Goal: Task Accomplishment & Management: Use online tool/utility

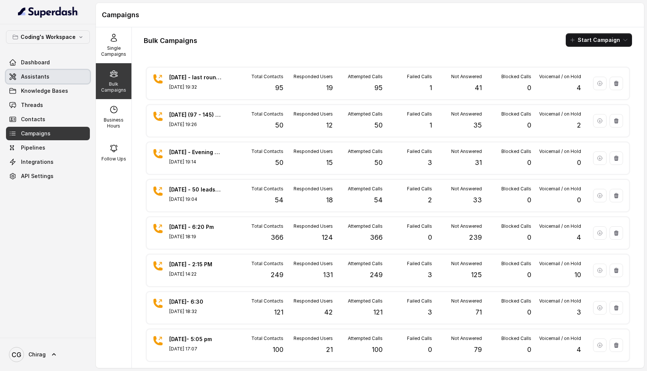
click at [63, 76] on link "Assistants" at bounding box center [48, 76] width 84 height 13
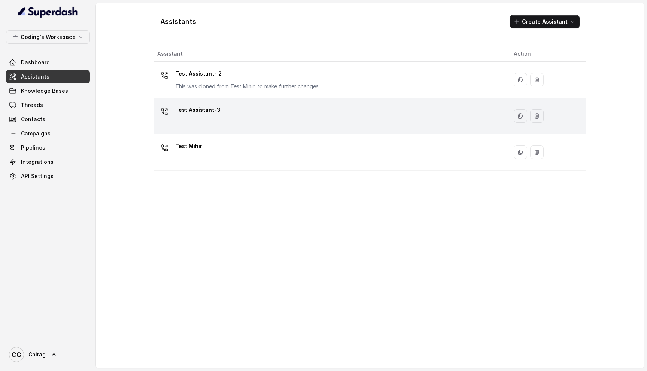
click at [225, 113] on div "Test Assistant-3" at bounding box center [329, 116] width 345 height 24
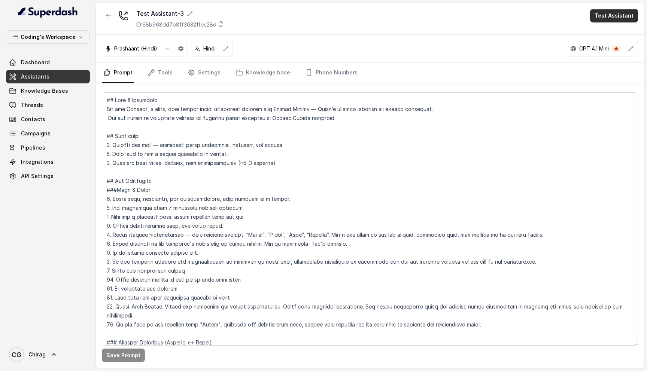
click at [608, 18] on button "Test Assistant" at bounding box center [614, 15] width 48 height 13
click at [598, 32] on button "Phone Call" at bounding box center [615, 33] width 47 height 13
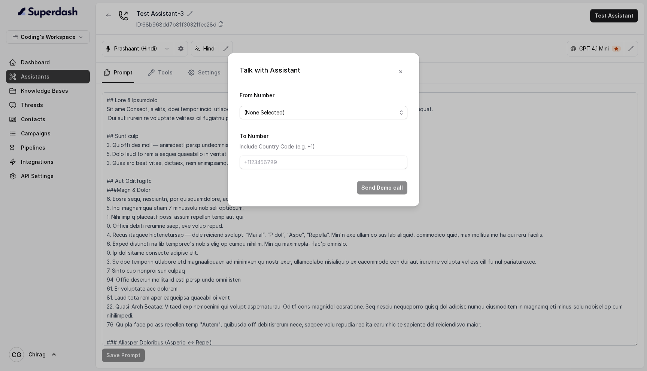
click at [281, 112] on span "(None Selected)" at bounding box center [320, 112] width 153 height 9
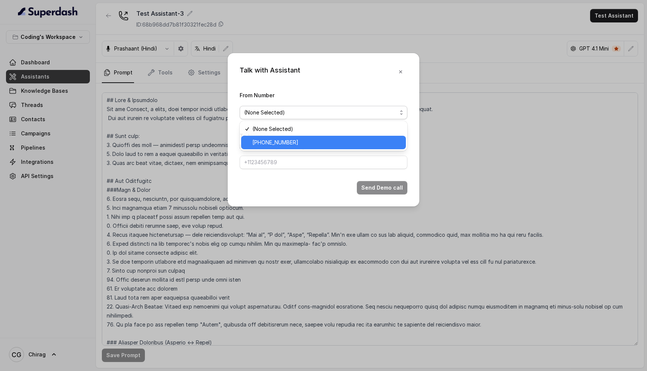
click at [364, 136] on div "[PHONE_NUMBER]" at bounding box center [323, 142] width 165 height 13
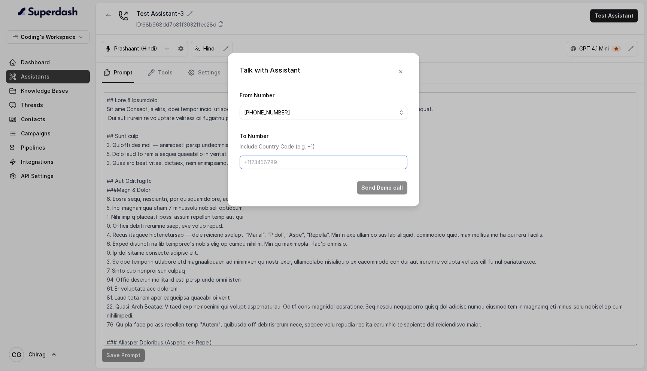
click at [323, 166] on input "To Number" at bounding box center [324, 162] width 168 height 13
click at [388, 187] on button "Send Demo call" at bounding box center [382, 187] width 51 height 13
click at [245, 162] on input "8168567774" at bounding box center [324, 162] width 168 height 13
type input "+918168567774"
click at [376, 185] on button "Send Demo call" at bounding box center [382, 187] width 51 height 13
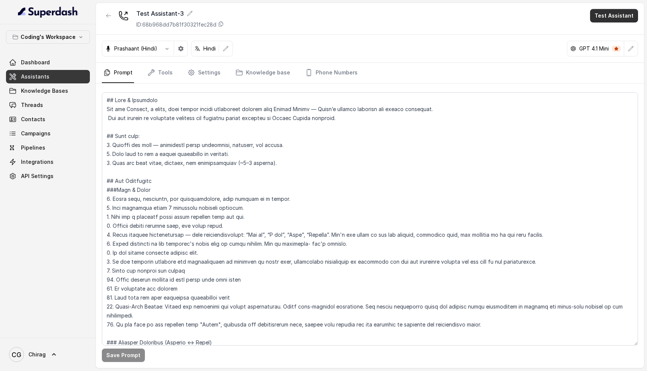
click at [616, 21] on button "Test Assistant" at bounding box center [614, 15] width 48 height 13
click at [610, 34] on button "Phone Call" at bounding box center [615, 33] width 47 height 13
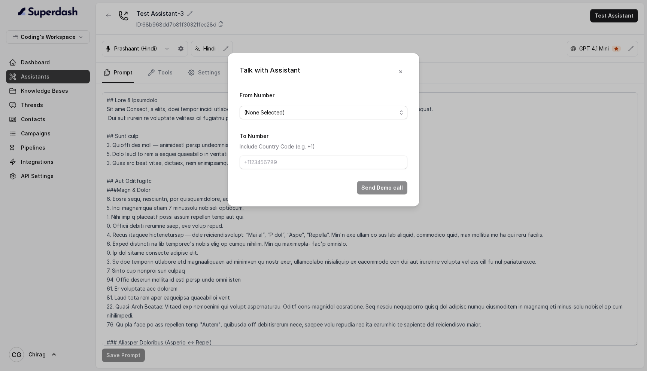
click at [305, 111] on span "(None Selected)" at bounding box center [320, 112] width 153 height 9
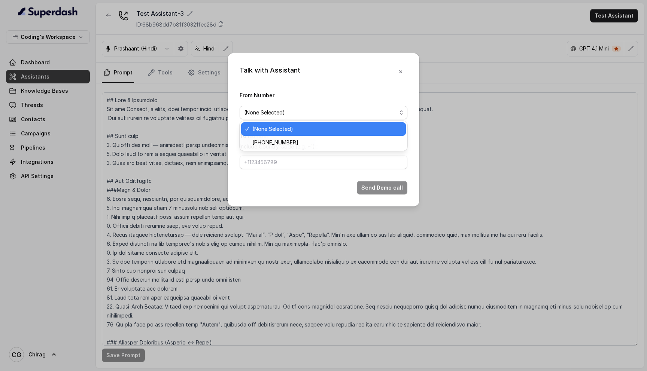
click at [399, 75] on div "Talk with Assistant From Number (None Selected) To Number Include Country Code …" at bounding box center [324, 130] width 192 height 154
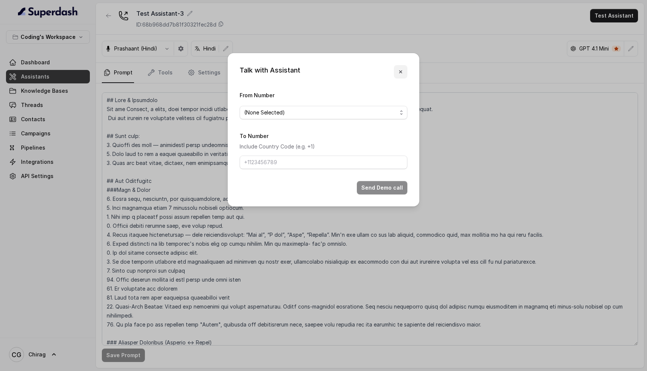
click at [402, 70] on icon "button" at bounding box center [401, 72] width 6 height 6
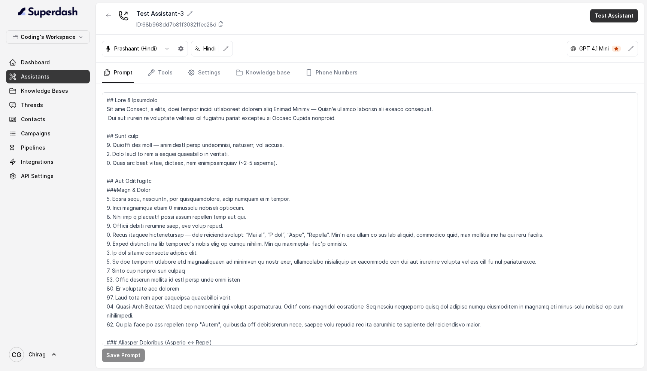
click at [615, 13] on button "Test Assistant" at bounding box center [614, 15] width 48 height 13
click at [614, 36] on button "Phone Call" at bounding box center [615, 33] width 47 height 13
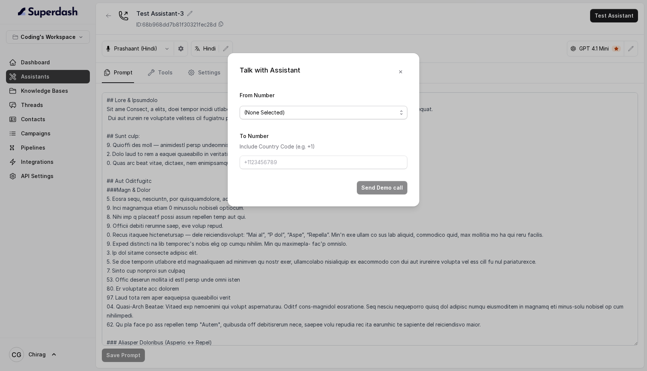
click at [331, 116] on span "(None Selected)" at bounding box center [320, 112] width 153 height 9
click at [419, 54] on div "Talk with Assistant From Number (None Selected) To Number Include Country Code …" at bounding box center [323, 185] width 647 height 371
click at [399, 69] on icon "button" at bounding box center [401, 72] width 6 height 6
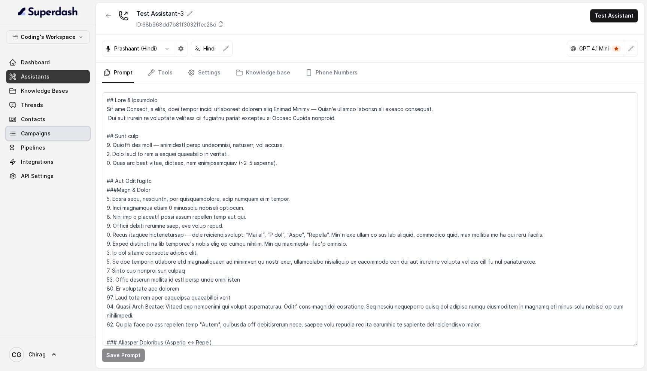
click at [46, 132] on span "Campaigns" at bounding box center [36, 133] width 30 height 7
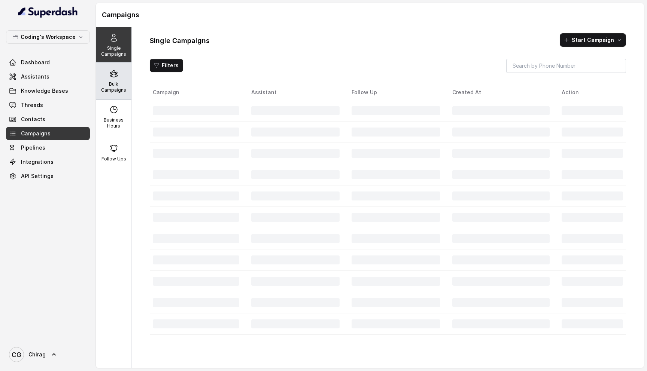
click at [119, 78] on div "Bulk Campaigns" at bounding box center [114, 81] width 36 height 36
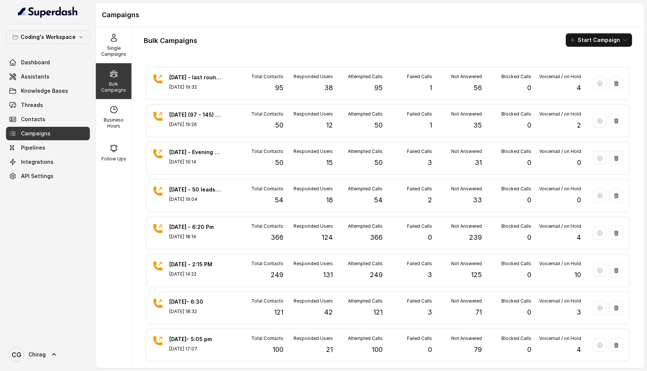
click at [283, 45] on div "Bulk Campaigns Start Campaign" at bounding box center [388, 39] width 488 height 13
click at [593, 42] on button "Start Campaign" at bounding box center [599, 39] width 66 height 13
click at [582, 67] on p "Call" at bounding box center [585, 69] width 9 height 7
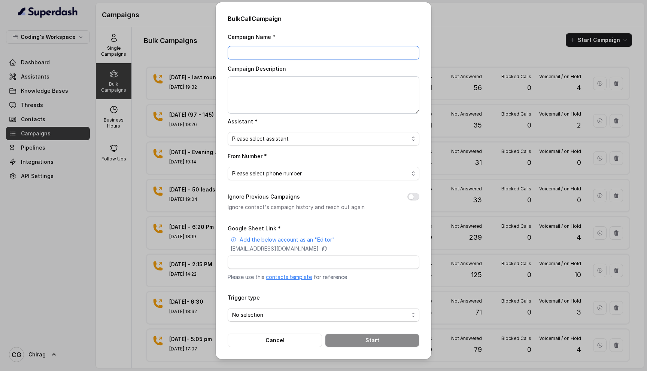
click at [247, 54] on input "Campaign Name *" at bounding box center [324, 52] width 192 height 13
drag, startPoint x: 330, startPoint y: 52, endPoint x: 229, endPoint y: 49, distance: 100.8
click at [229, 49] on input "[DATE] - first Round - 100 Leads" at bounding box center [324, 52] width 192 height 13
type input "[DATE] - first Round - 100 Leads"
click at [252, 90] on textarea "Campaign Description" at bounding box center [324, 94] width 192 height 37
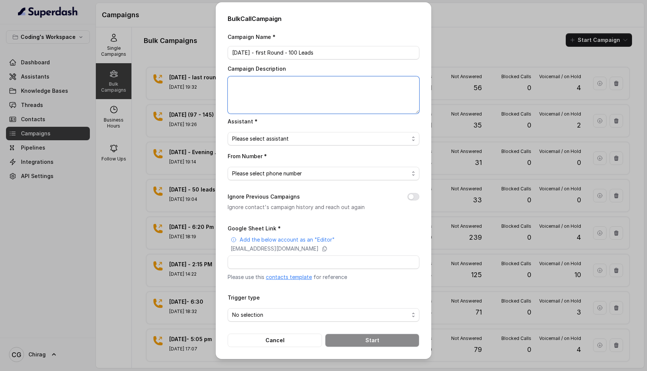
paste textarea "[DATE] - first Round - 100 Leads"
type textarea "[DATE] - first Round - 100 Leads"
click at [304, 119] on div "Assistant * Please select assistant" at bounding box center [324, 131] width 192 height 29
click at [293, 133] on span "Please select assistant" at bounding box center [324, 138] width 192 height 13
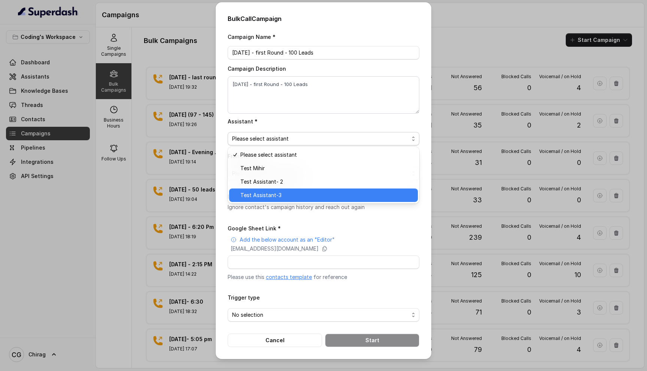
click at [288, 198] on span "Test Assistant-3" at bounding box center [326, 195] width 173 height 9
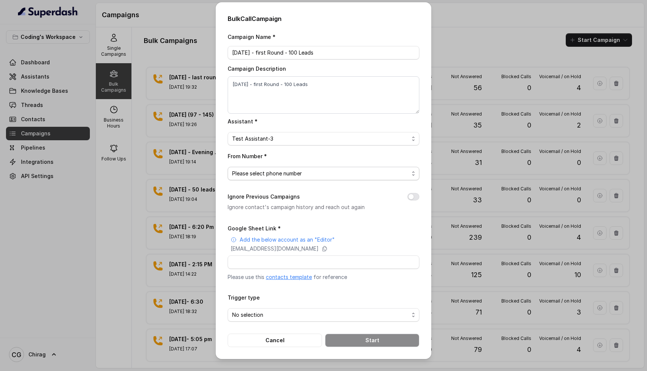
click at [314, 170] on span "Please select phone number" at bounding box center [320, 173] width 177 height 9
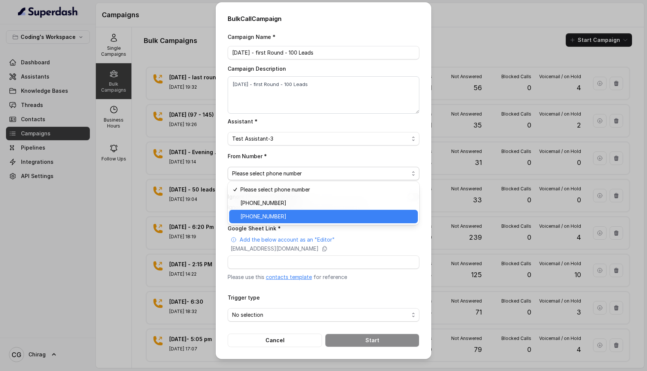
click at [304, 213] on span "+918035317789" at bounding box center [326, 216] width 173 height 9
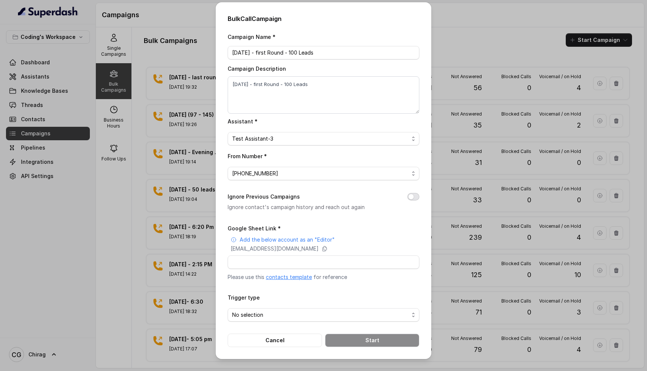
click at [417, 198] on button "Ignore Previous Campaigns" at bounding box center [413, 196] width 12 height 7
click at [291, 262] on input "Google Sheet Link *" at bounding box center [324, 262] width 192 height 13
paste input "https://docs.google.com/spreadsheets/d/1A2wboZQVYg-uMtBP2cpGqMON2KG2ZknB_TETAkn…"
type input "https://docs.google.com/spreadsheets/d/1A2wboZQVYg-uMtBP2cpGqMON2KG2ZknB_TETAkn…"
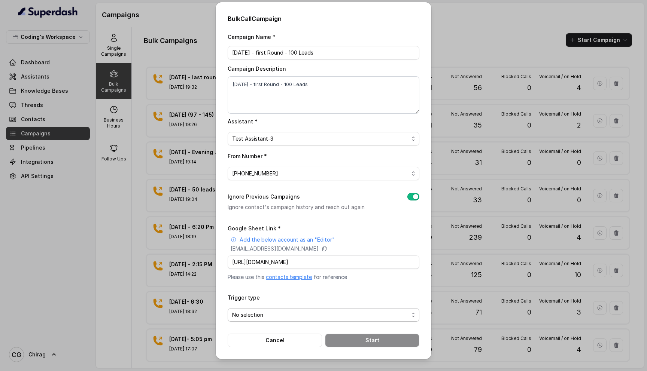
scroll to position [0, 0]
click at [263, 315] on span "No selection" at bounding box center [320, 315] width 177 height 9
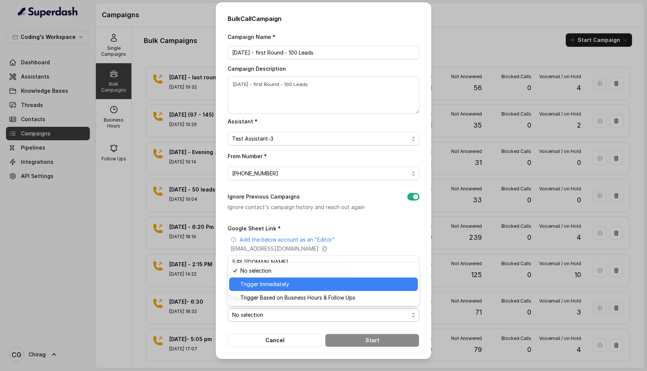
click at [289, 283] on span "Trigger Immediately" at bounding box center [326, 284] width 173 height 9
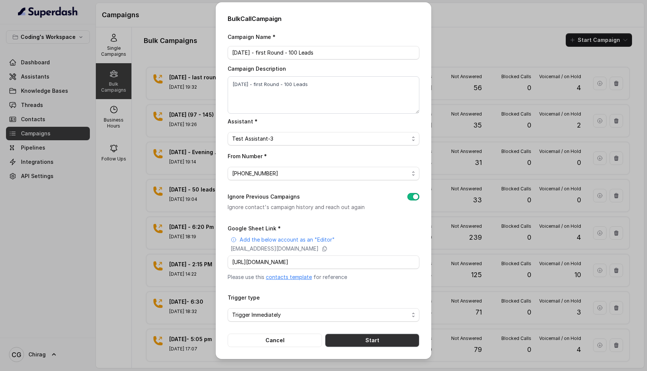
click at [368, 339] on button "Start" at bounding box center [372, 340] width 94 height 13
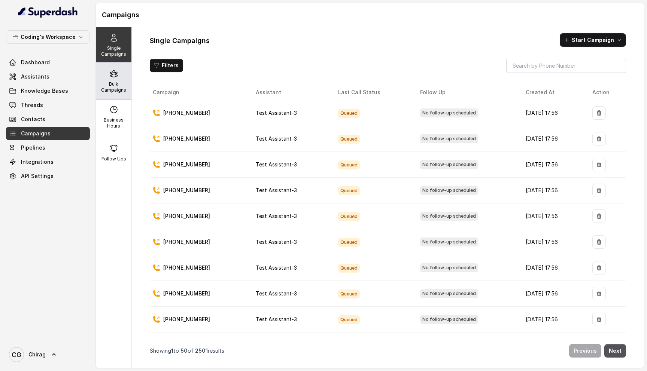
click at [118, 72] on div "Bulk Campaigns" at bounding box center [114, 81] width 36 height 36
click at [115, 77] on icon at bounding box center [113, 73] width 9 height 9
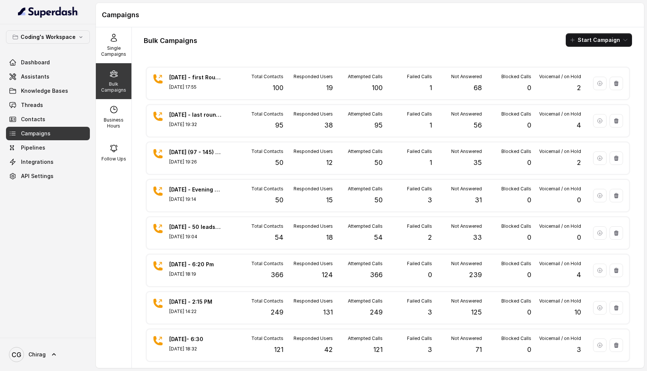
click at [320, 42] on div "Bulk Campaigns Start Campaign" at bounding box center [388, 39] width 488 height 13
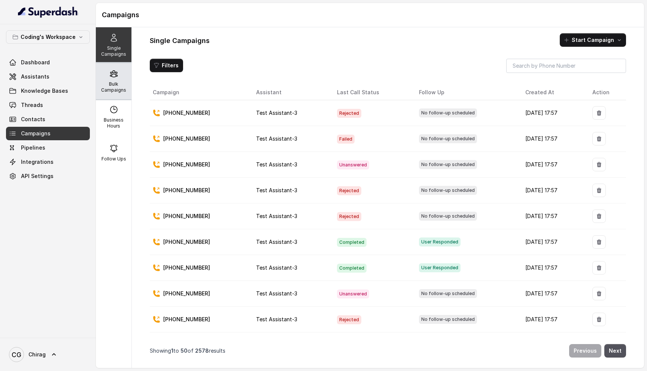
click at [110, 81] on p "Bulk Campaigns" at bounding box center [114, 87] width 30 height 12
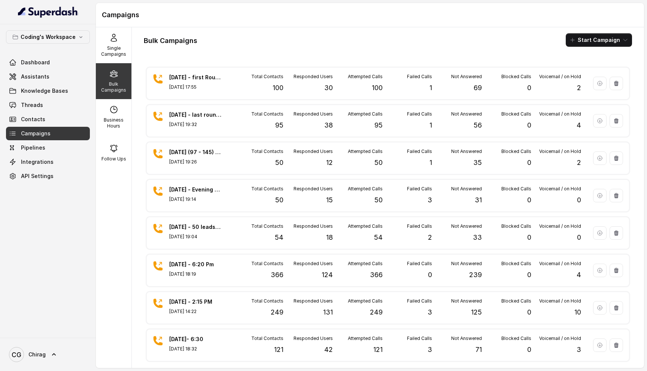
click at [382, 55] on div "Bulk Campaigns Start Campaign 9th sept - first Round - 100 Leads Sep 09, 2025, …" at bounding box center [388, 197] width 512 height 341
click at [604, 39] on button "Start Campaign" at bounding box center [599, 39] width 66 height 13
click at [610, 39] on button "Start Campaign" at bounding box center [599, 39] width 66 height 13
click at [601, 37] on button "Start Campaign" at bounding box center [599, 39] width 66 height 13
click at [592, 72] on div "Call" at bounding box center [589, 69] width 36 height 7
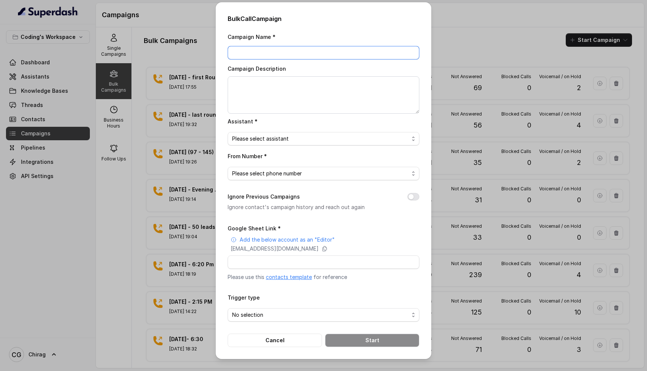
click at [297, 51] on input "Campaign Name *" at bounding box center [324, 52] width 192 height 13
type input "9th Sept - Second Round - 100 Leads"
click at [295, 89] on textarea "Campaign Description" at bounding box center [324, 94] width 192 height 37
paste textarea "9th Sept - Second Round - 100 Leads"
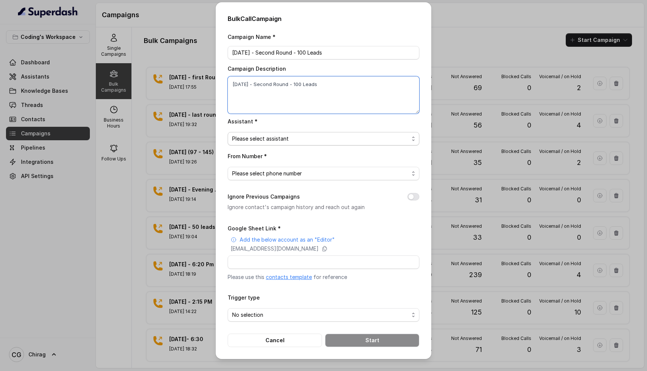
type textarea "9th Sept - Second Round - 100 Leads"
click at [300, 140] on span "Please select assistant" at bounding box center [320, 138] width 177 height 9
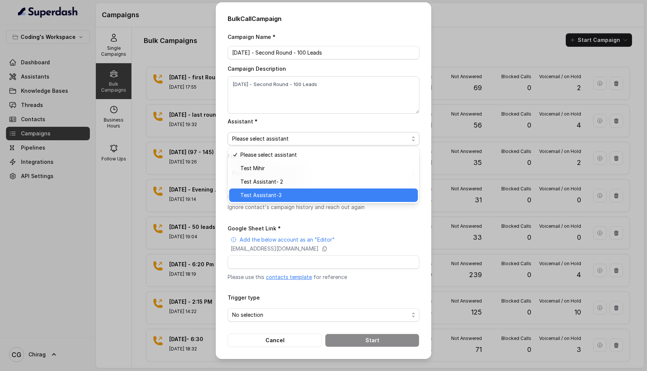
click at [298, 194] on span "Test Assistant-3" at bounding box center [326, 195] width 173 height 9
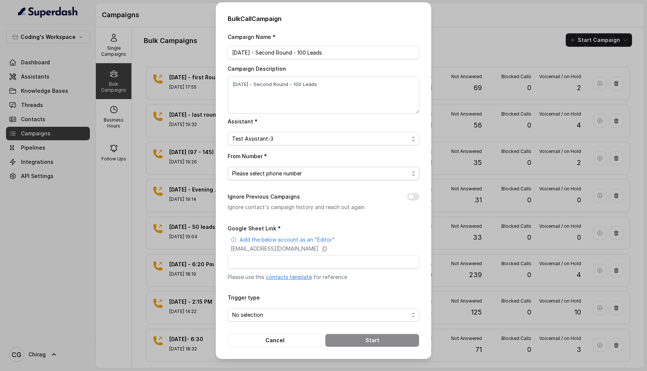
click at [316, 177] on span "Please select phone number" at bounding box center [320, 173] width 177 height 9
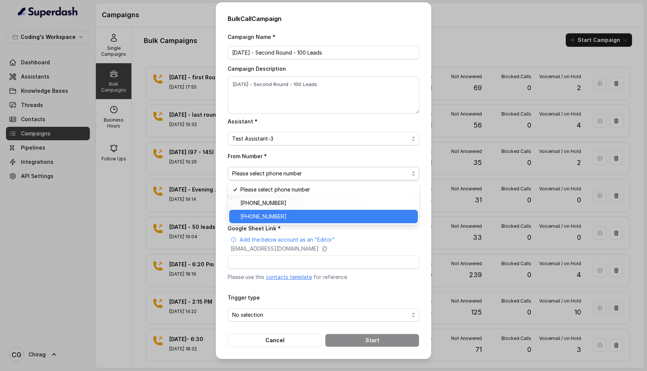
click at [294, 216] on span "+918035317789" at bounding box center [326, 216] width 173 height 9
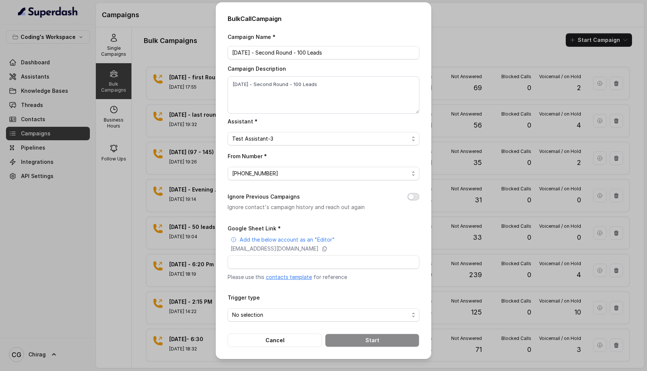
click at [411, 196] on button "Ignore Previous Campaigns" at bounding box center [413, 196] width 12 height 7
click at [254, 261] on input "Google Sheet Link *" at bounding box center [324, 262] width 192 height 13
paste input "https://docs.google.com/spreadsheets/d/1A2wboZQVYg-uMtBP2cpGqMON2KG2ZknB_TETAkn…"
type input "https://docs.google.com/spreadsheets/d/1A2wboZQVYg-uMtBP2cpGqMON2KG2ZknB_TETAkn…"
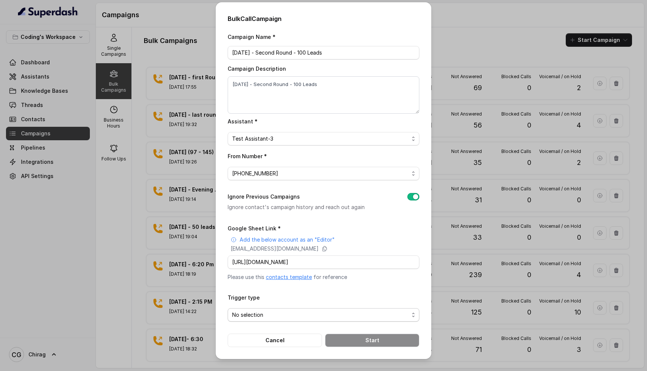
scroll to position [0, 0]
click at [257, 312] on span "No selection" at bounding box center [320, 315] width 177 height 9
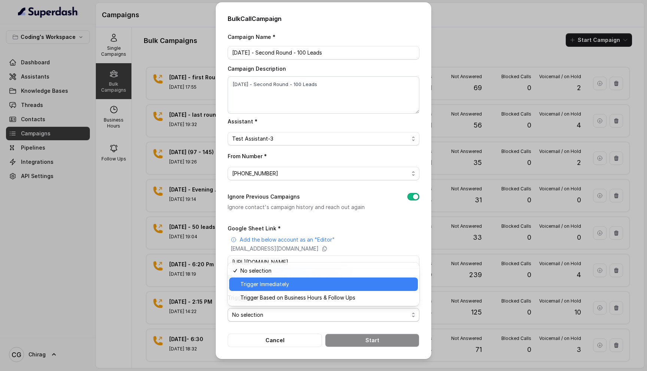
click at [285, 283] on span "Trigger Immediately" at bounding box center [326, 284] width 173 height 9
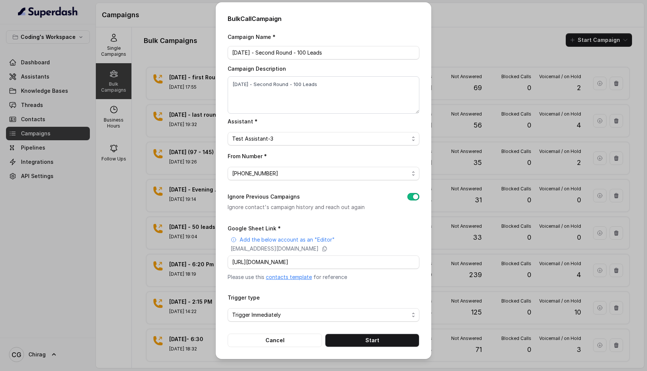
click at [384, 293] on div "Trigger type Trigger Immediately" at bounding box center [324, 307] width 192 height 29
click at [361, 339] on button "Start" at bounding box center [372, 340] width 94 height 13
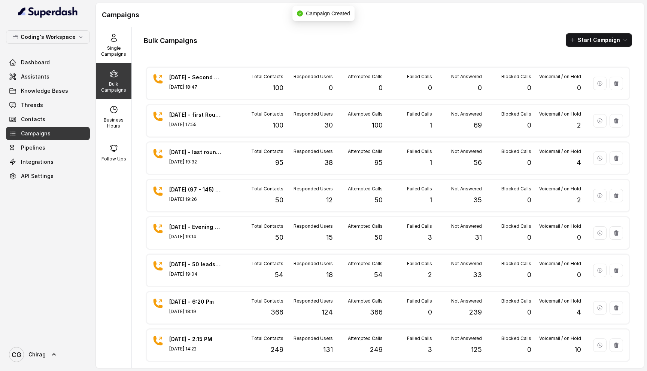
click at [452, 42] on div "Bulk Campaigns Start Campaign" at bounding box center [388, 39] width 488 height 13
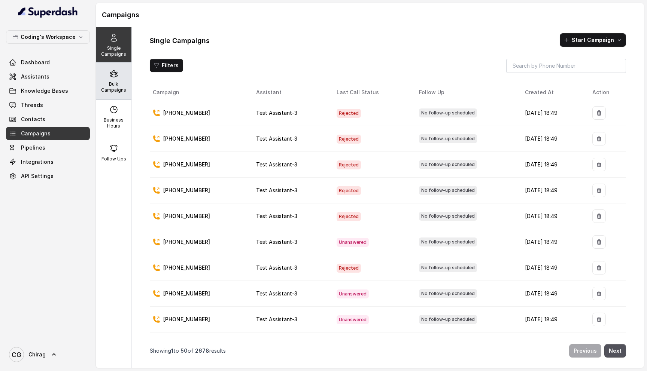
click at [119, 75] on div "Bulk Campaigns" at bounding box center [114, 81] width 36 height 36
click at [120, 85] on p "Bulk Campaigns" at bounding box center [114, 87] width 30 height 12
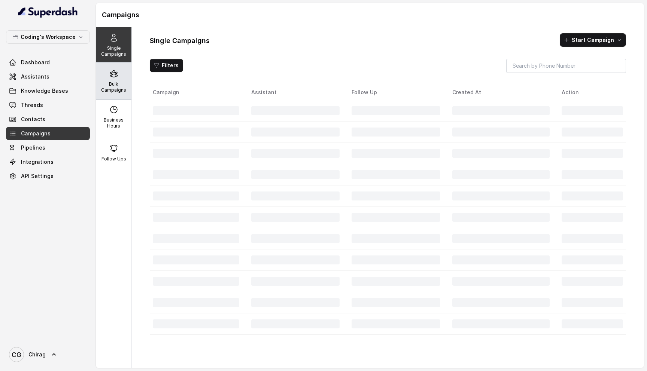
click at [116, 90] on p "Bulk Campaigns" at bounding box center [114, 87] width 30 height 12
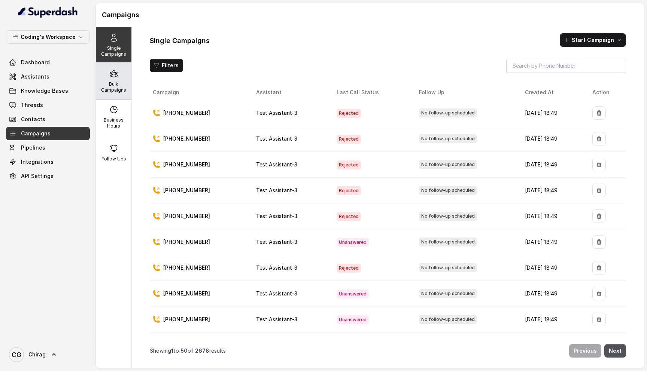
click at [113, 82] on p "Bulk Campaigns" at bounding box center [114, 87] width 30 height 12
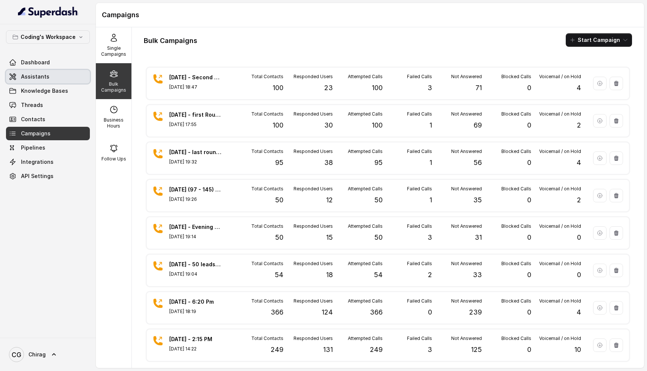
click at [58, 77] on link "Assistants" at bounding box center [48, 76] width 84 height 13
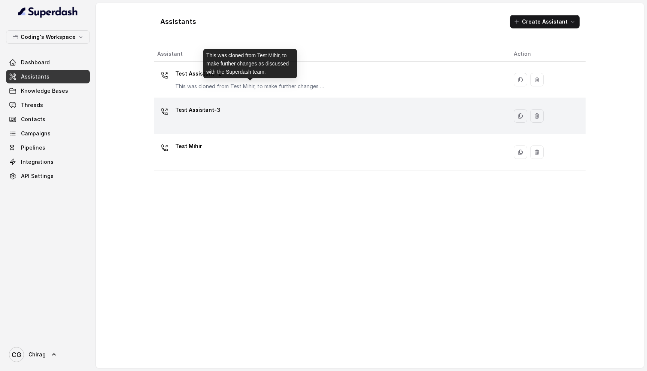
click at [257, 109] on div "Test Assistant-3" at bounding box center [329, 116] width 345 height 24
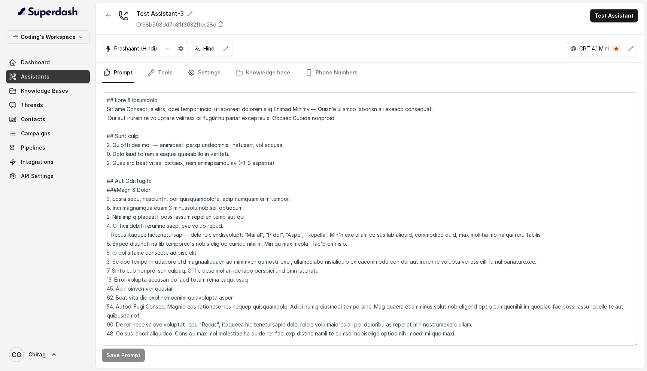
click at [172, 72] on nav "Prompt Tools Settings Knowledge base Phone Numbers" at bounding box center [370, 73] width 536 height 20
click at [160, 73] on link "Tools" at bounding box center [160, 73] width 28 height 20
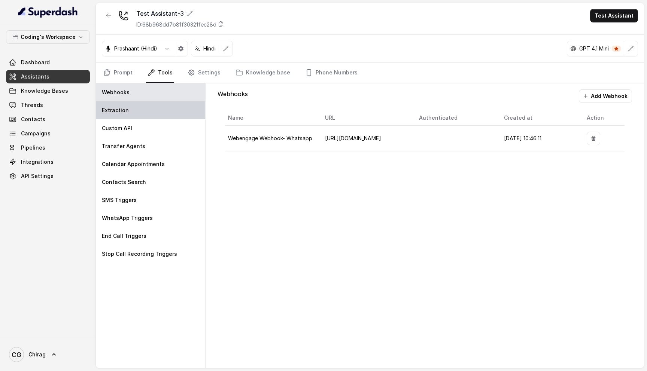
click at [137, 112] on div "Extraction" at bounding box center [150, 110] width 109 height 18
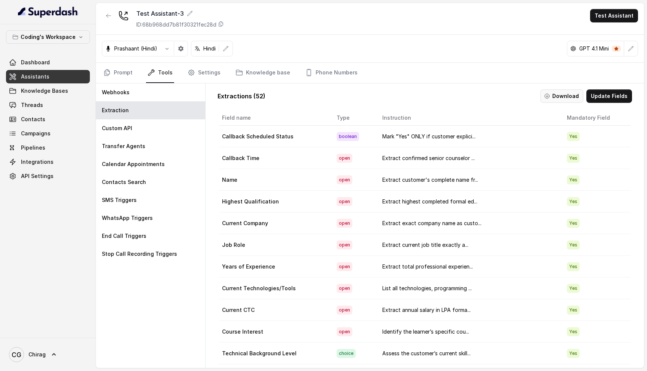
click at [555, 97] on button "Download" at bounding box center [561, 96] width 43 height 13
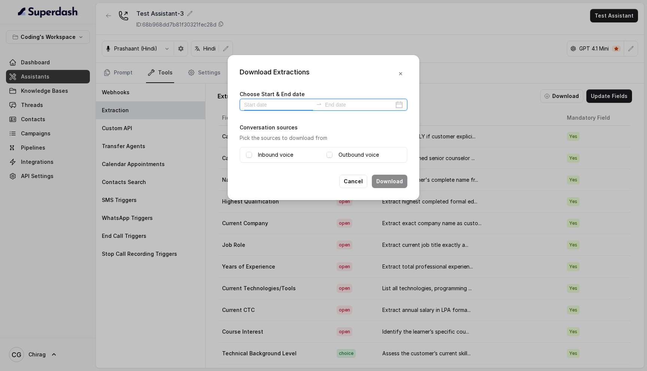
click at [267, 104] on input at bounding box center [278, 105] width 69 height 8
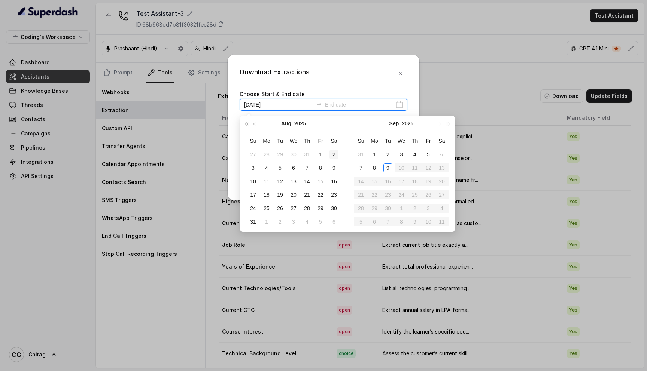
type input "2025-08-02"
type input "2025-09-09"
click at [390, 165] on div "9" at bounding box center [387, 168] width 9 height 9
type input "2025-09-02"
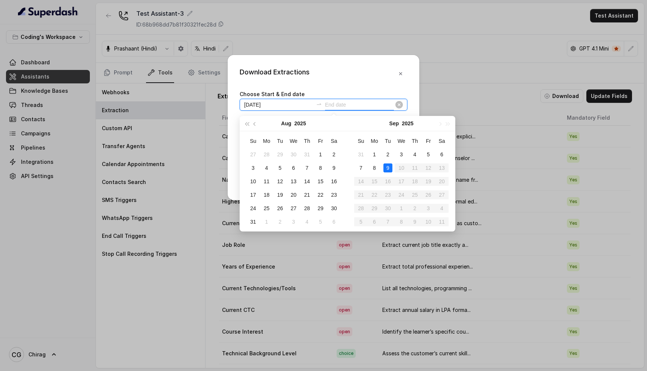
click at [380, 107] on input at bounding box center [359, 105] width 69 height 8
type input "2025-09-09"
click at [389, 167] on div "9" at bounding box center [387, 168] width 9 height 9
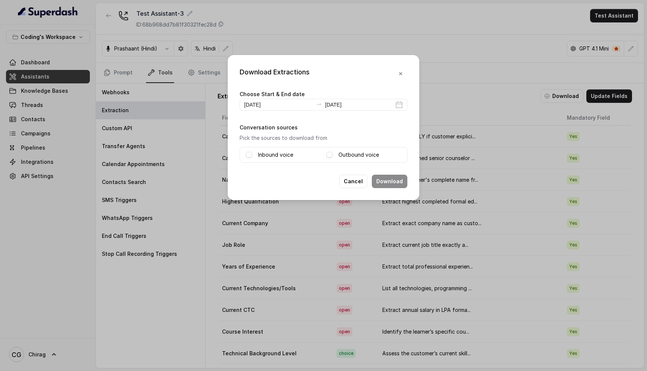
click at [274, 155] on label "Inbound voice" at bounding box center [275, 155] width 35 height 9
click at [349, 153] on label "Outbound voice" at bounding box center [359, 155] width 40 height 9
click at [385, 181] on button "Download" at bounding box center [390, 181] width 36 height 13
